Goal: Task Accomplishment & Management: Manage account settings

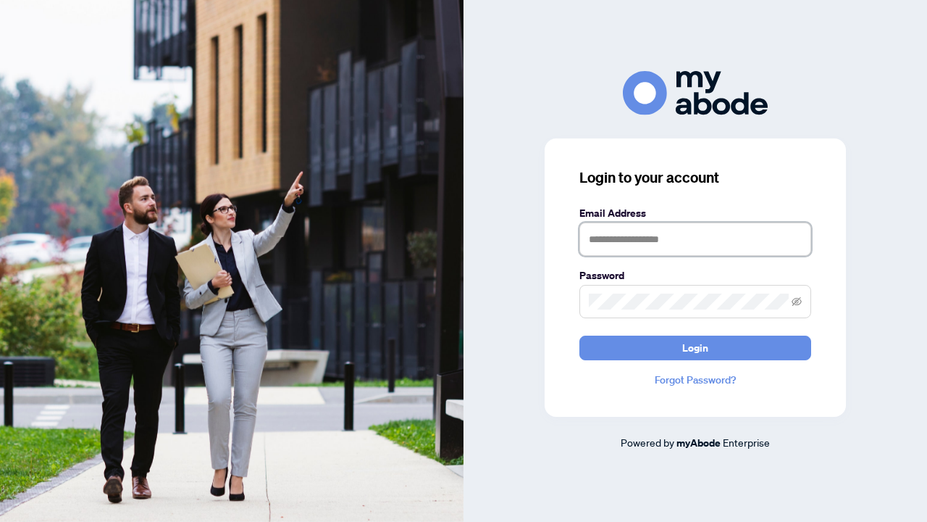
type input "**********"
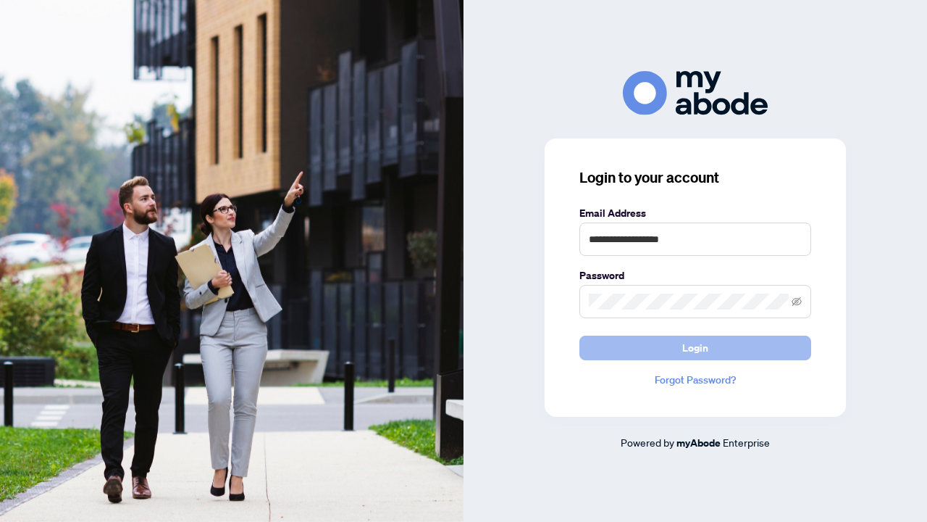
click at [628, 345] on button "Login" at bounding box center [696, 347] width 232 height 25
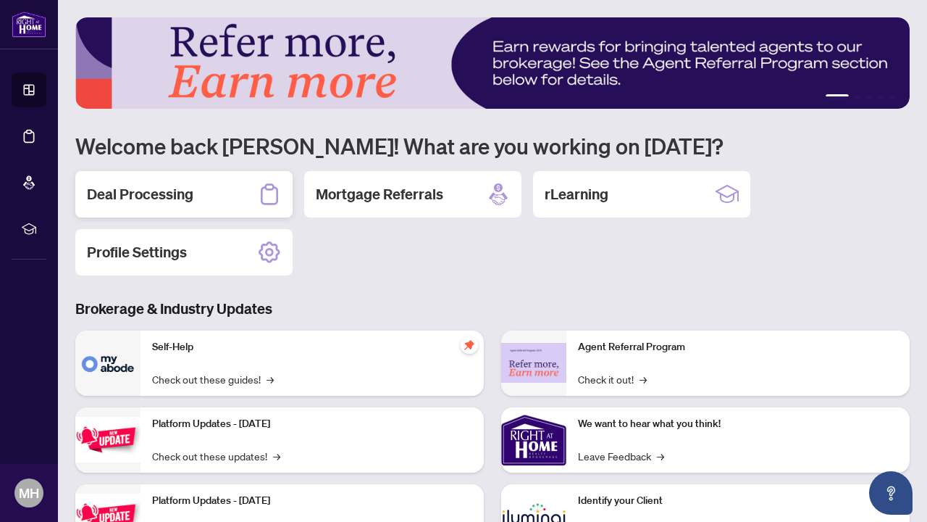
click at [191, 193] on h2 "Deal Processing" at bounding box center [140, 194] width 107 height 20
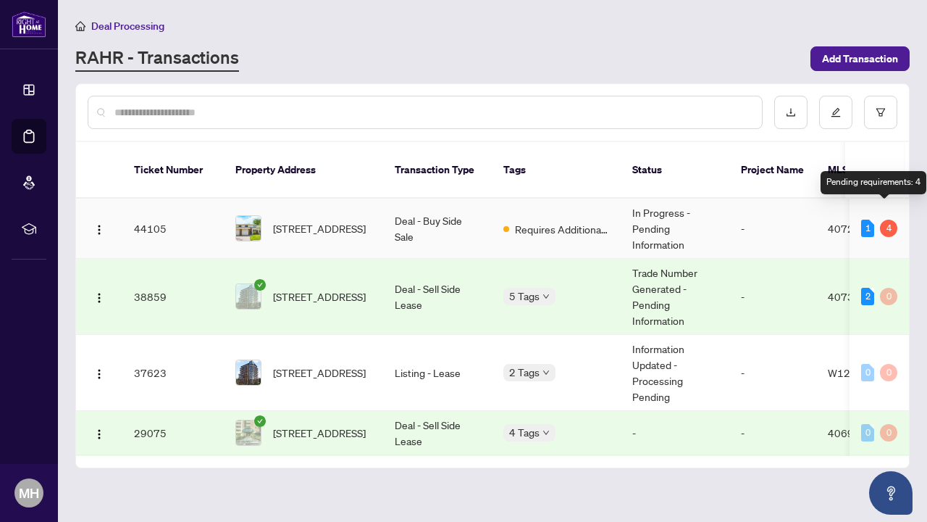
click at [882, 220] on div "4" at bounding box center [888, 228] width 17 height 17
click at [624, 259] on td "Trade Number Generated - Pending Information" at bounding box center [675, 297] width 109 height 76
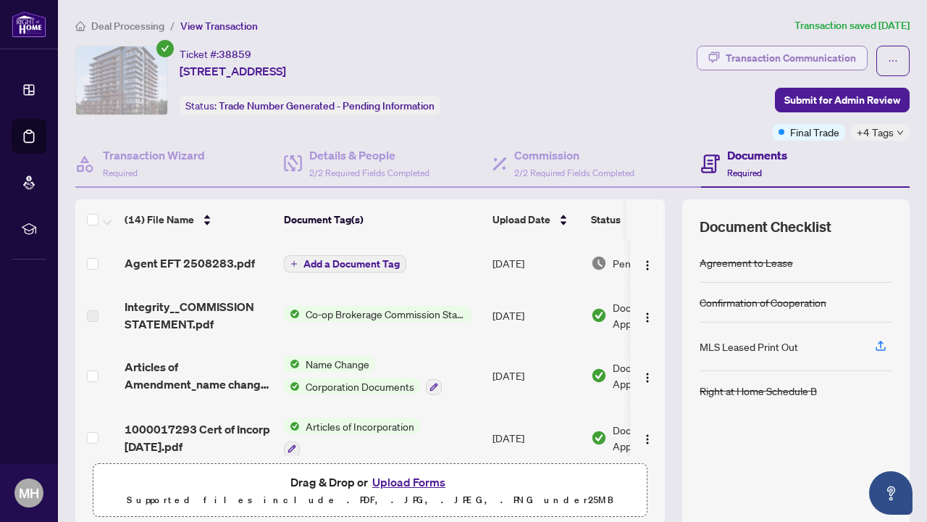
click at [769, 66] on div "Transaction Communication" at bounding box center [791, 57] width 130 height 23
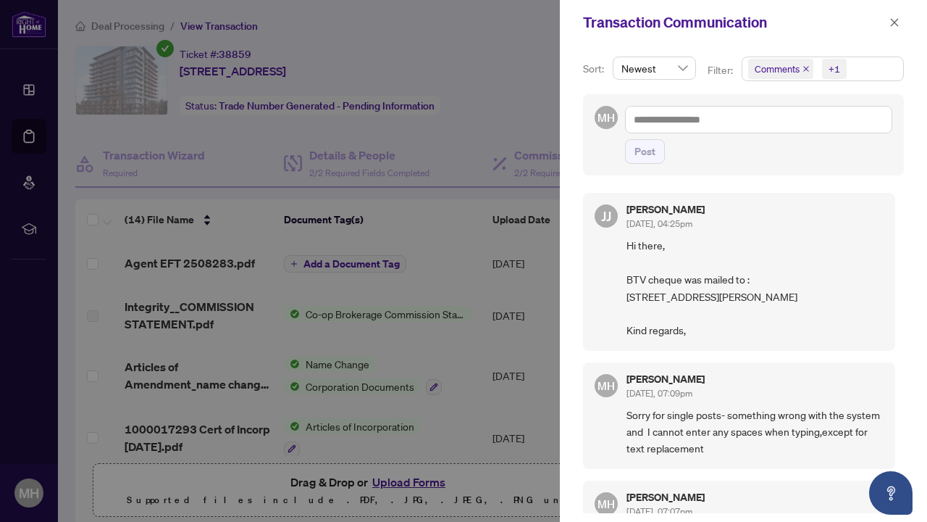
click at [530, 111] on div at bounding box center [463, 261] width 927 height 522
click at [893, 28] on icon "close" at bounding box center [895, 22] width 10 height 10
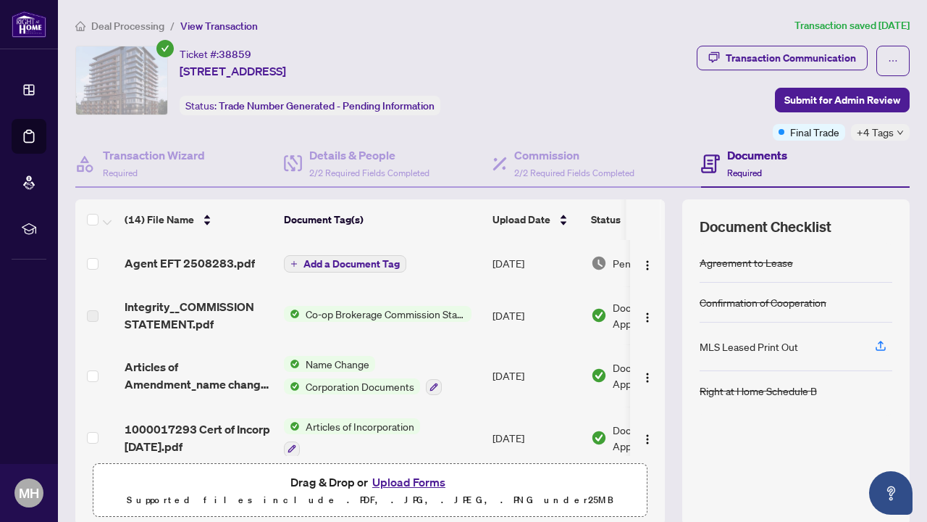
click at [125, 20] on span "Deal Processing" at bounding box center [127, 26] width 73 height 13
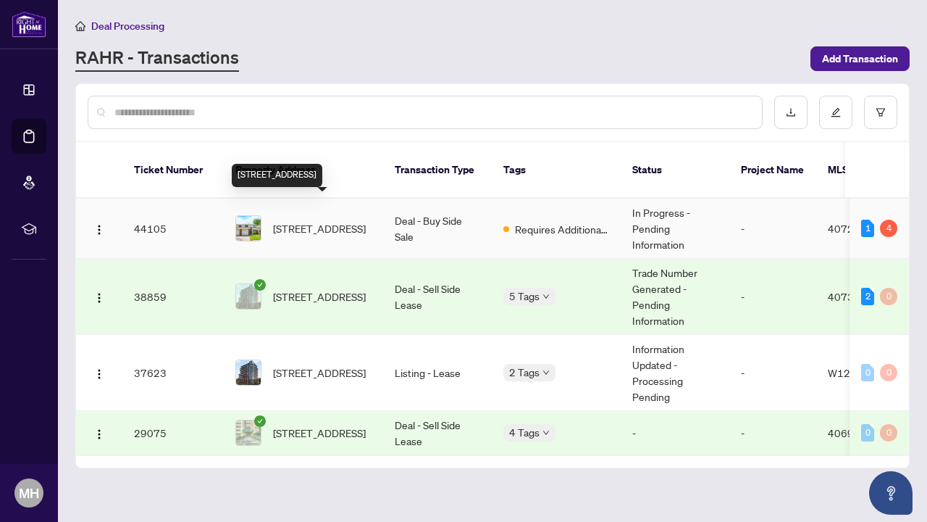
click at [334, 223] on span "[STREET_ADDRESS]" at bounding box center [319, 228] width 93 height 16
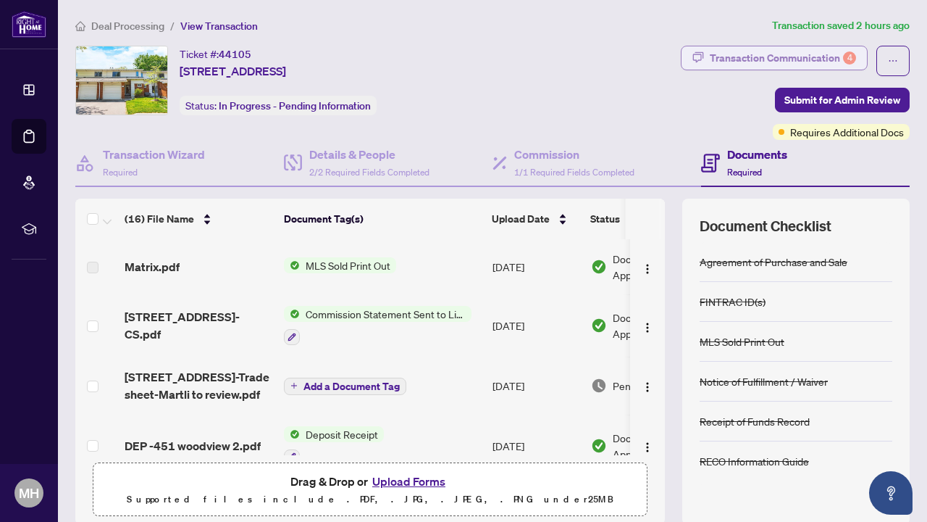
click at [735, 62] on div "Transaction Communication 4" at bounding box center [783, 57] width 146 height 23
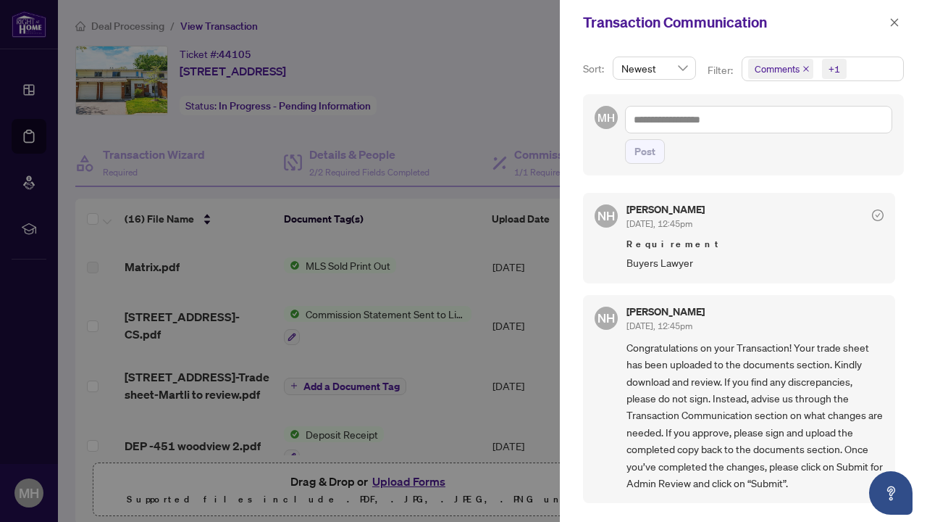
click at [459, 413] on div at bounding box center [463, 261] width 927 height 522
click at [393, 482] on div at bounding box center [463, 261] width 927 height 522
click at [904, 22] on div "Transaction Communication" at bounding box center [743, 22] width 367 height 45
click at [898, 22] on icon "close" at bounding box center [895, 22] width 10 height 10
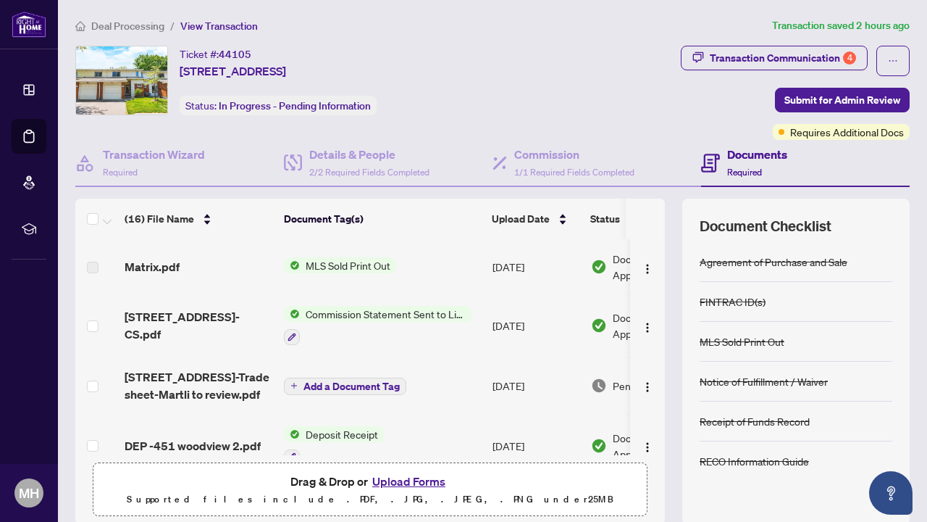
click at [427, 477] on button "Upload Forms" at bounding box center [409, 481] width 82 height 19
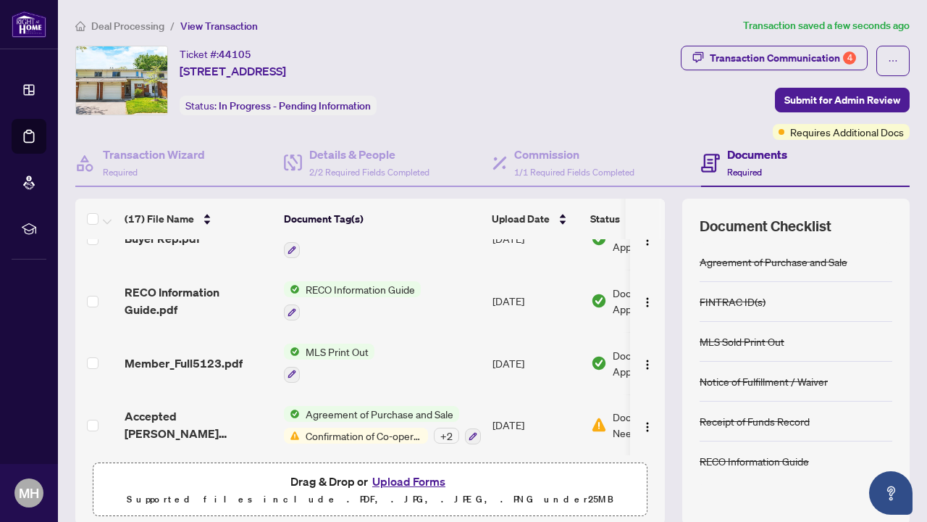
scroll to position [822, 0]
click at [414, 430] on span "Confirmation of Co-operation and Representation—Buyer/Seller" at bounding box center [364, 436] width 128 height 16
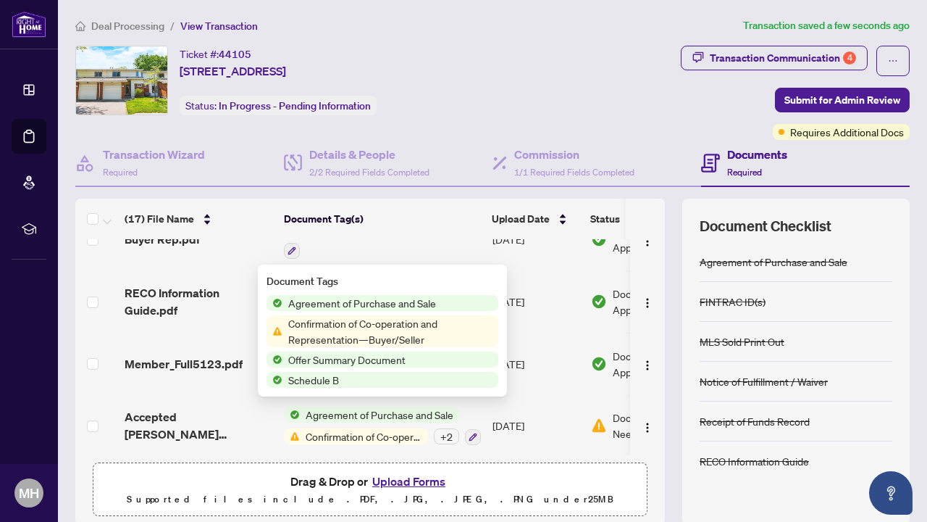
click at [359, 334] on span "Confirmation of Co-operation and Representation—Buyer/Seller" at bounding box center [391, 331] width 216 height 32
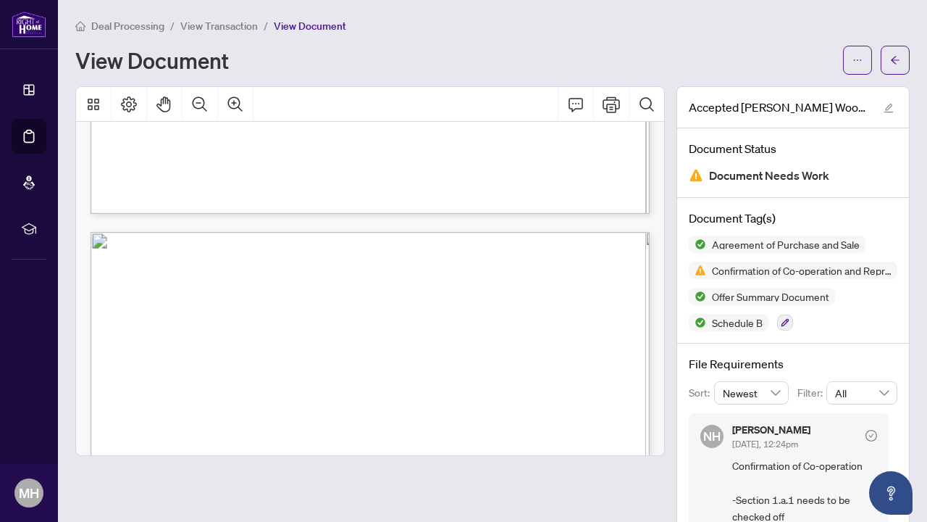
scroll to position [6007, 0]
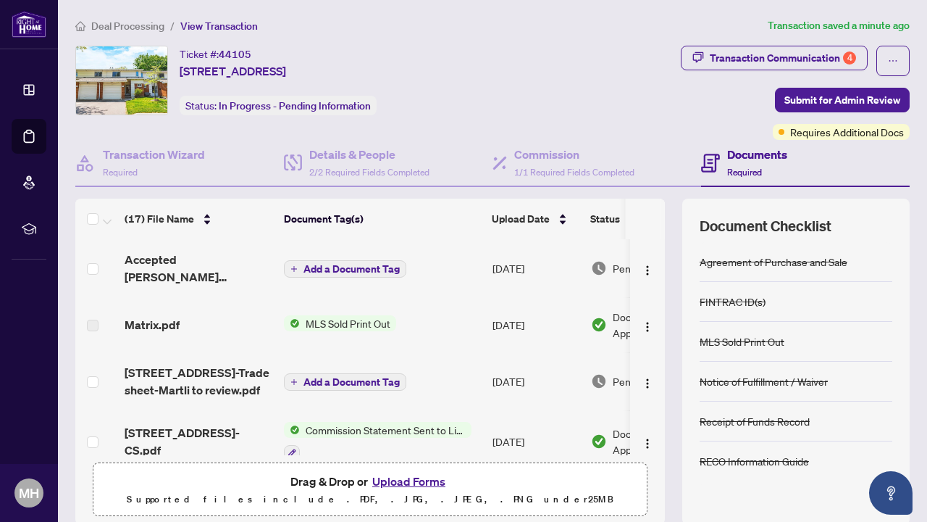
click at [328, 273] on span "Add a Document Tag" at bounding box center [352, 269] width 96 height 10
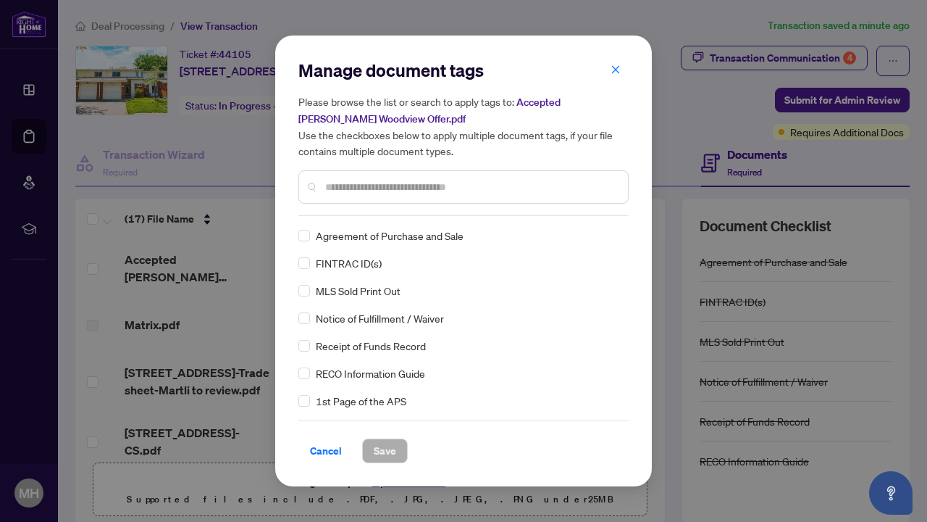
click at [375, 184] on input "text" at bounding box center [470, 187] width 291 height 16
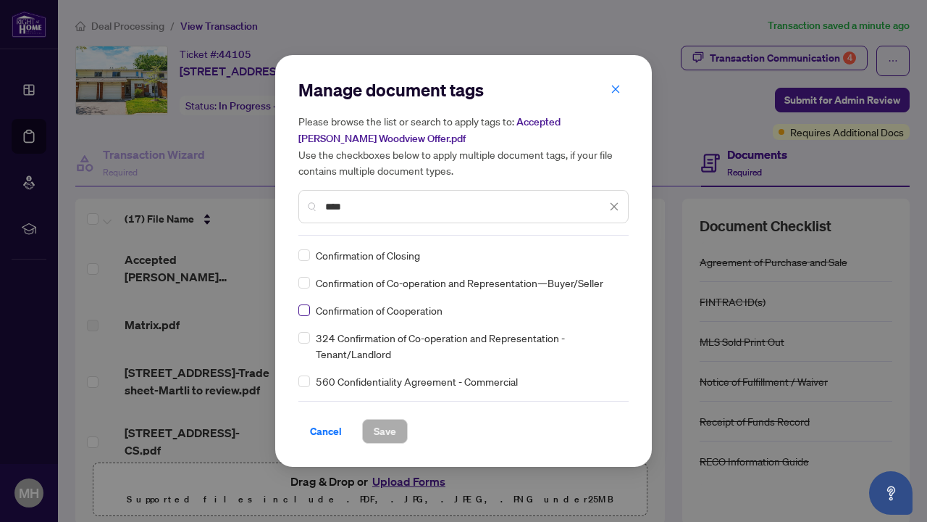
type input "****"
click at [308, 311] on span at bounding box center [305, 310] width 12 height 12
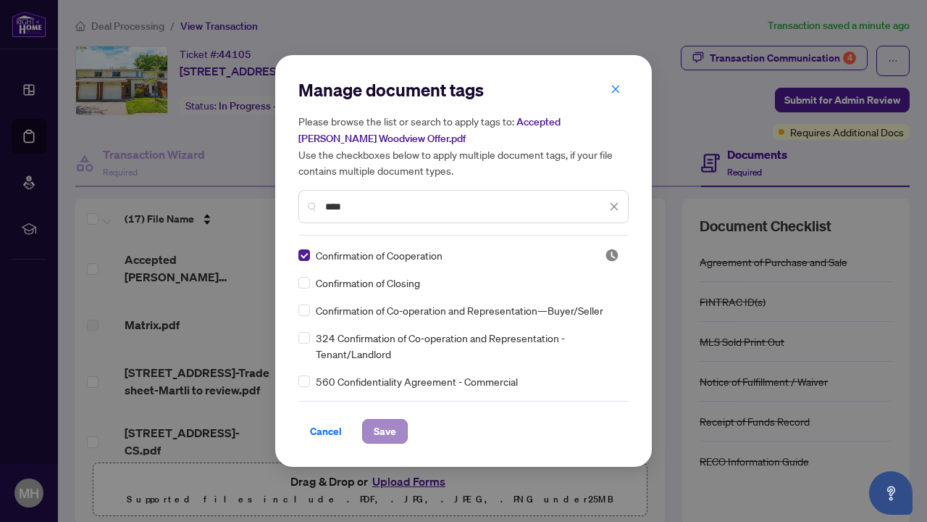
click at [390, 433] on span "Save" at bounding box center [385, 431] width 22 height 23
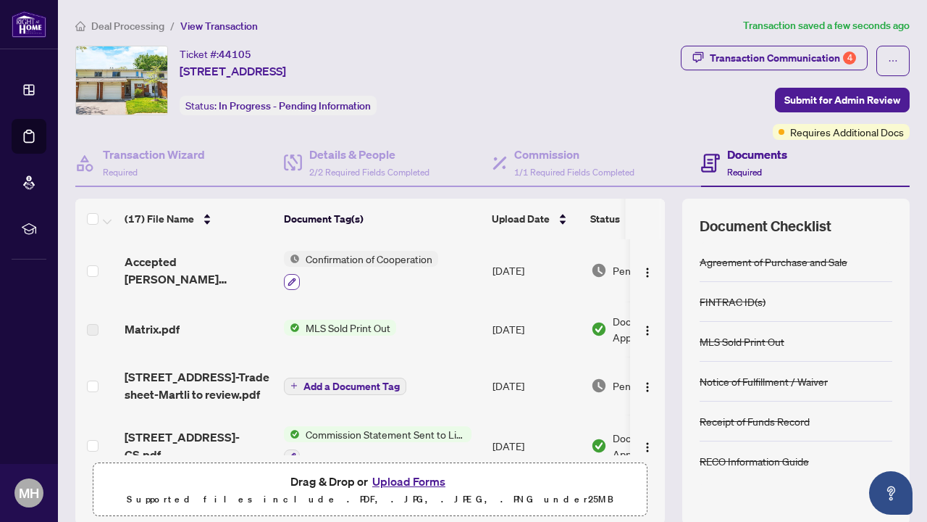
click at [293, 278] on icon "button" at bounding box center [292, 282] width 8 height 8
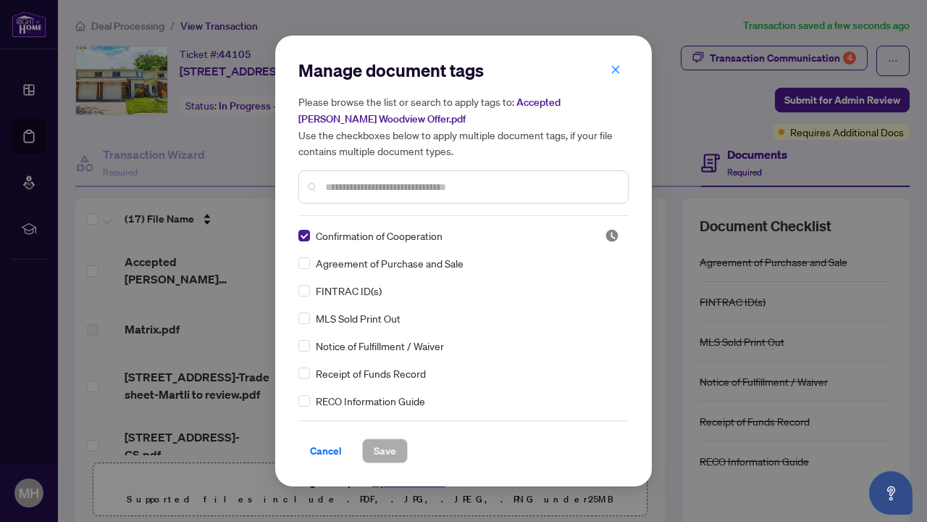
click at [380, 206] on div "Manage document tags Please browse the list or search to apply tags to: Accepte…" at bounding box center [464, 137] width 330 height 157
click at [390, 185] on input "text" at bounding box center [470, 187] width 291 height 16
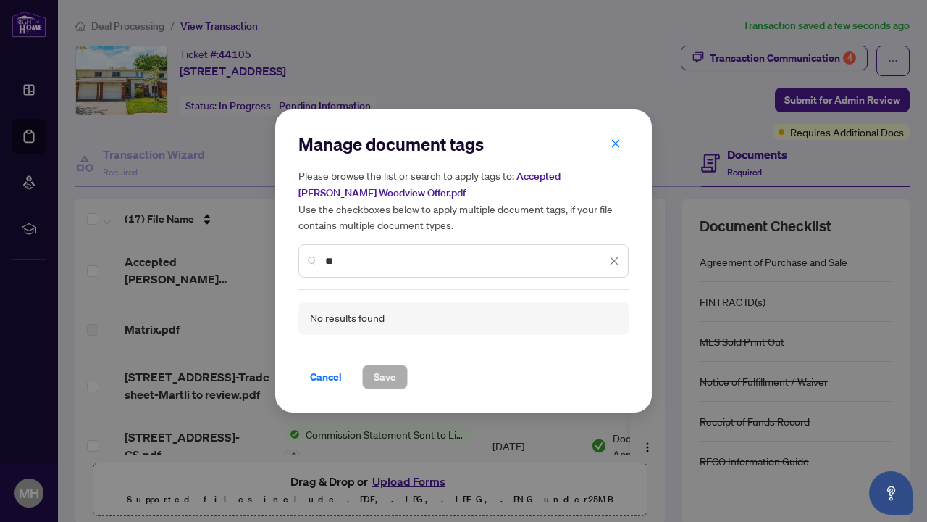
type input "*"
type input "*********"
click at [616, 144] on icon "close" at bounding box center [616, 143] width 10 height 10
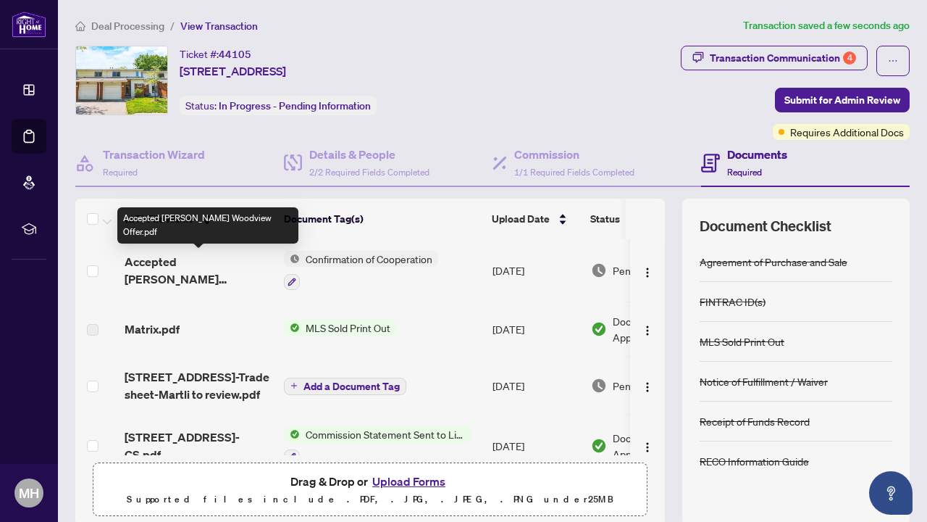
click at [173, 269] on span "Accepted [PERSON_NAME] Woodview Offer.pdf" at bounding box center [199, 270] width 148 height 35
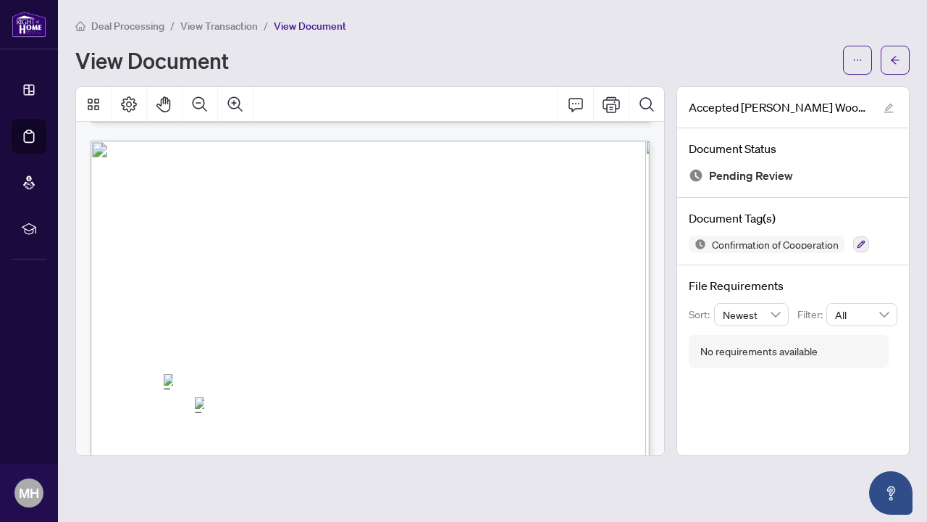
scroll to position [5974, 0]
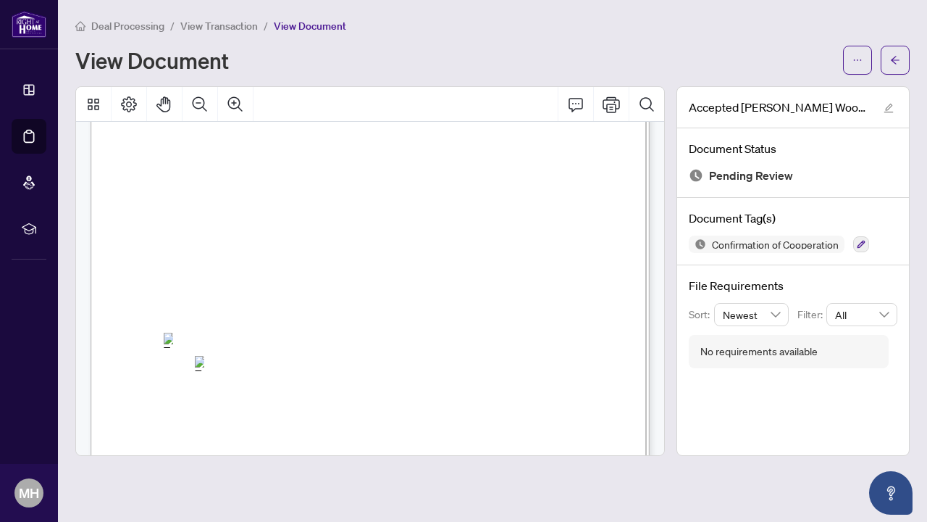
click at [204, 25] on span "View Transaction" at bounding box center [219, 26] width 78 height 13
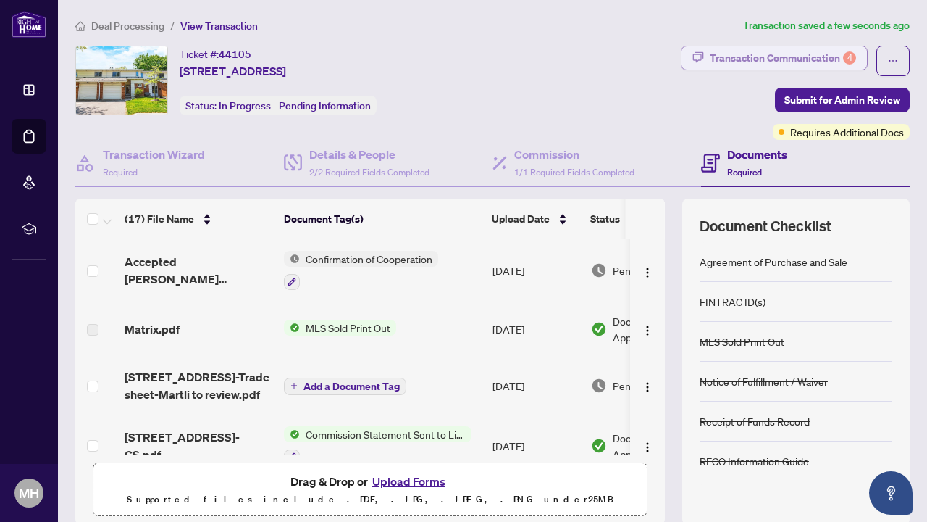
click at [769, 55] on div "Transaction Communication 4" at bounding box center [783, 57] width 146 height 23
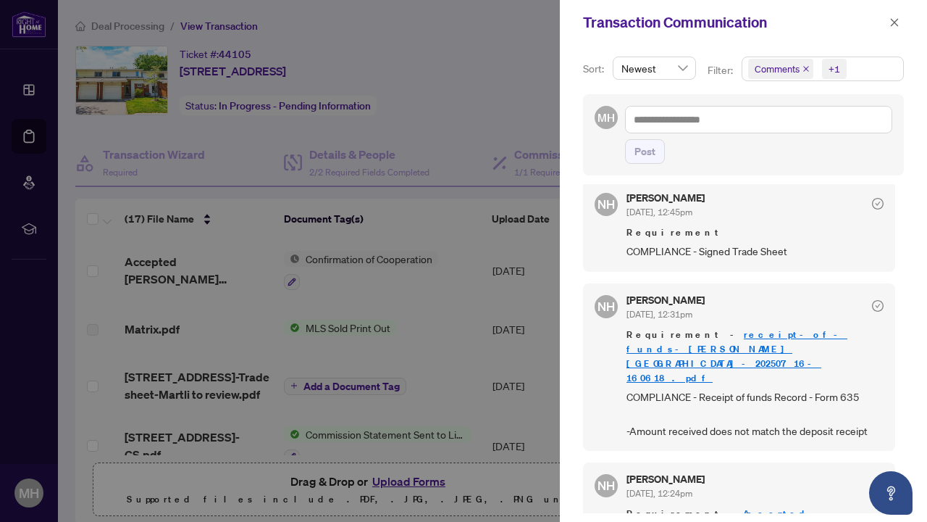
scroll to position [341, 0]
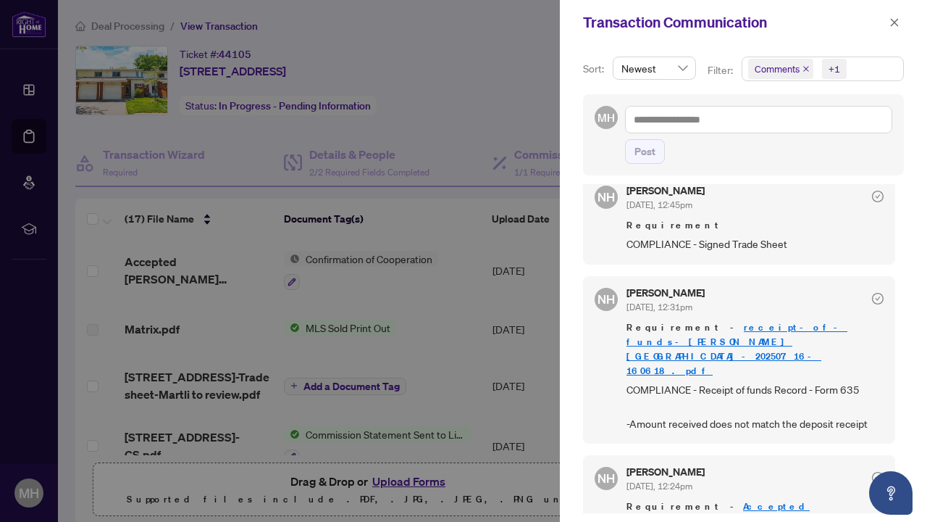
click at [698, 321] on link "receipt-of-funds-[PERSON_NAME][GEOGRAPHIC_DATA]-20250716-160618.pdf" at bounding box center [737, 349] width 221 height 56
